Goal: Use online tool/utility: Use online tool/utility

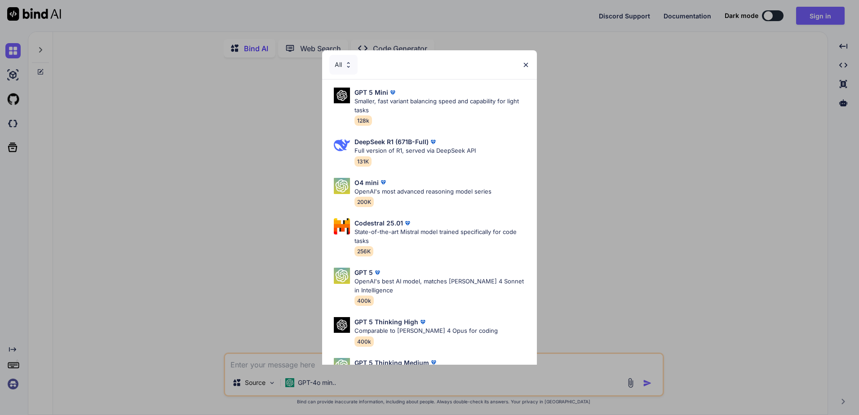
click at [426, 157] on div "All GPT 5 Mini Smaller, fast variant balancing speed and capability for light t…" at bounding box center [429, 207] width 859 height 415
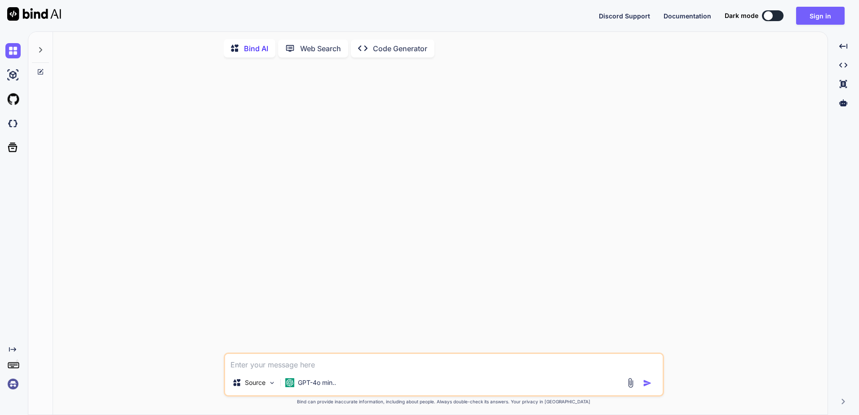
click at [14, 16] on img at bounding box center [34, 13] width 54 height 13
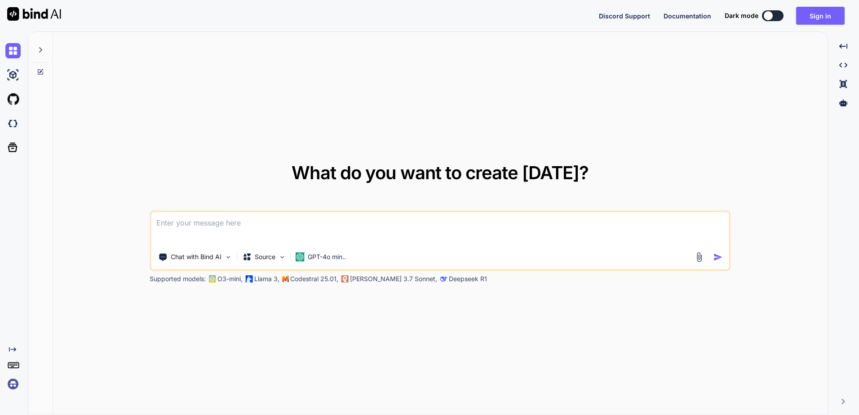
click at [38, 10] on img at bounding box center [34, 13] width 54 height 13
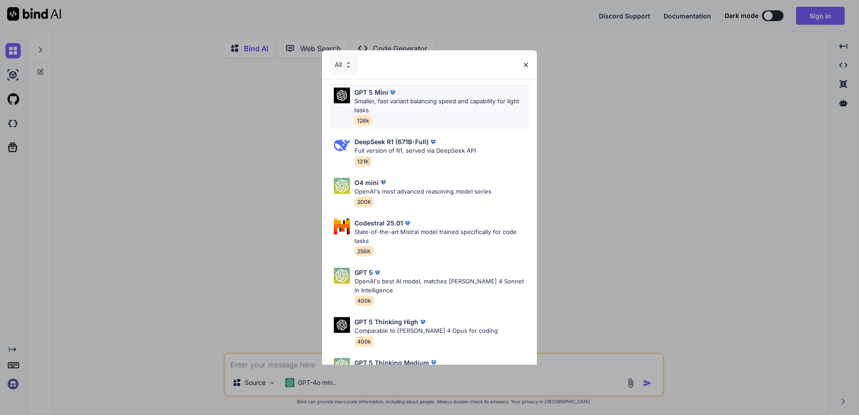
click at [381, 105] on p "Smaller, fast variant balancing speed and capability for light tasks" at bounding box center [442, 106] width 175 height 18
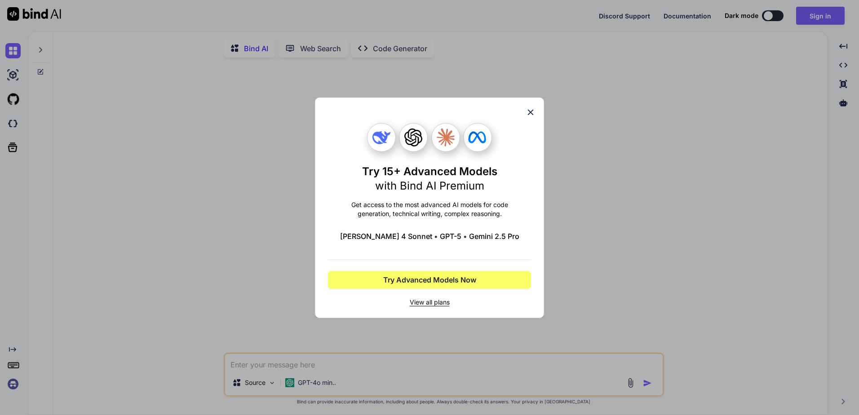
click at [426, 112] on icon at bounding box center [531, 112] width 10 height 10
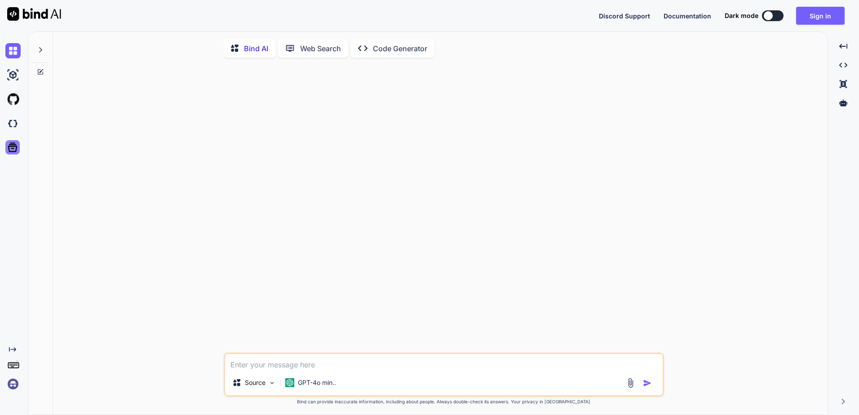
click at [11, 146] on icon at bounding box center [12, 147] width 9 height 9
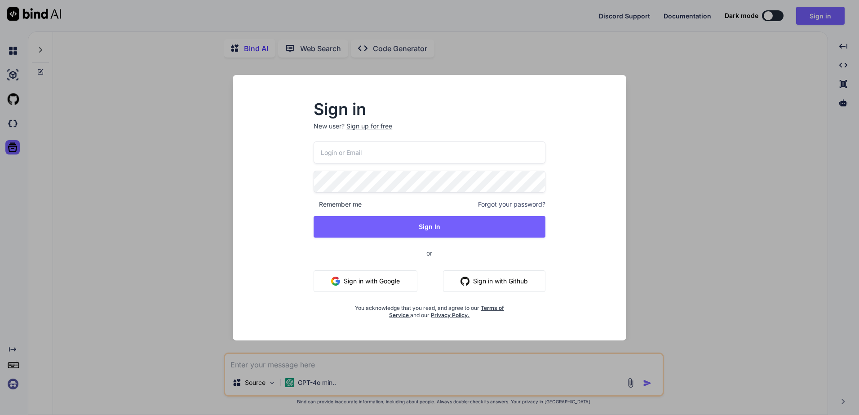
click at [22, 116] on div "Sign in New user? Sign up for free Remember me Forgot your password? Sign In or…" at bounding box center [429, 207] width 859 height 415
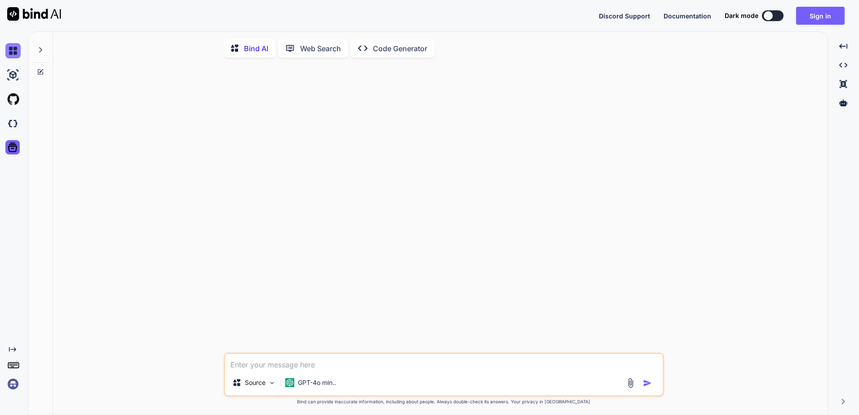
click at [11, 45] on img at bounding box center [12, 50] width 15 height 15
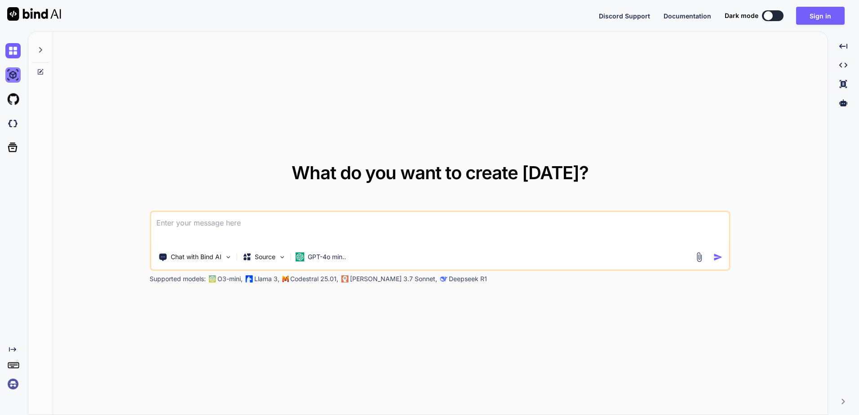
click at [7, 78] on img at bounding box center [12, 74] width 15 height 15
type textarea "x"
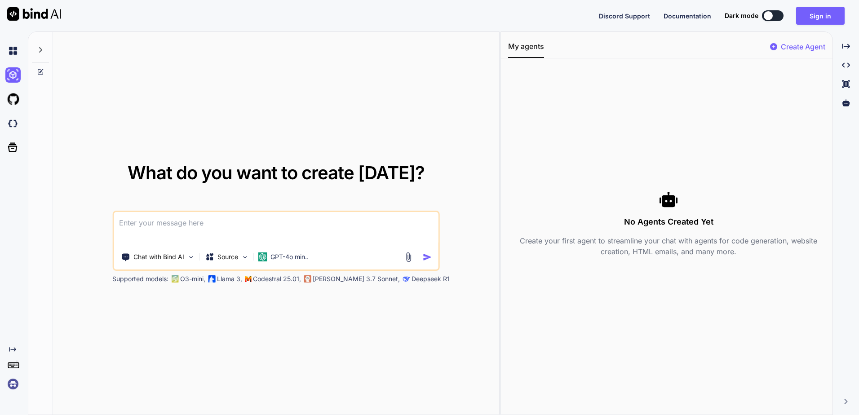
click at [3, 116] on div at bounding box center [12, 123] width 24 height 24
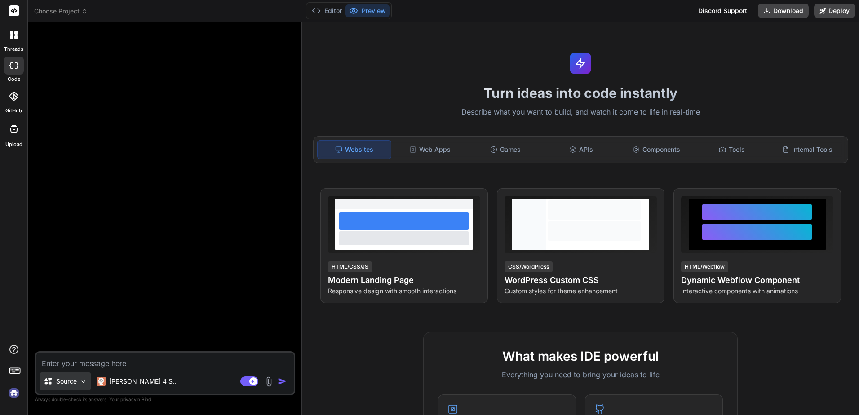
click at [74, 387] on div "Source" at bounding box center [65, 381] width 51 height 18
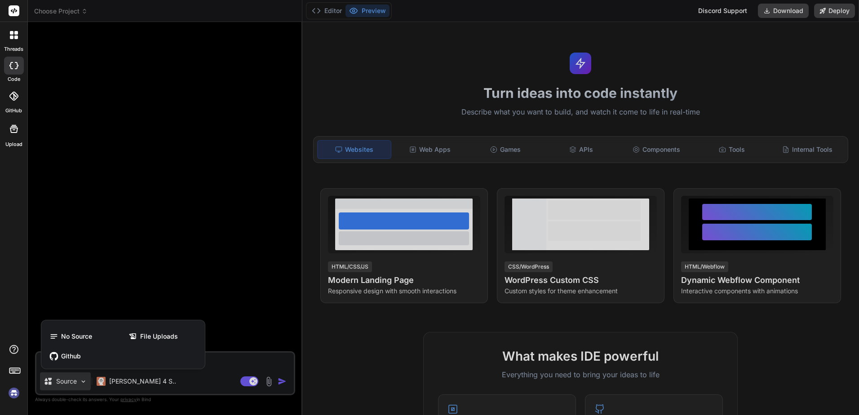
type textarea "x"
click at [77, 349] on div "Github" at bounding box center [123, 356] width 156 height 18
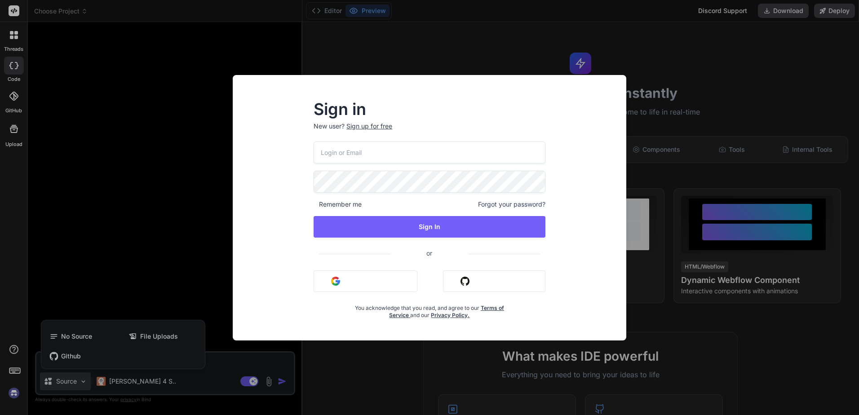
click at [673, 106] on div "Sign in New user? Sign up for free Remember me Forgot your password? Sign In or…" at bounding box center [429, 207] width 859 height 415
